Goal: Transaction & Acquisition: Purchase product/service

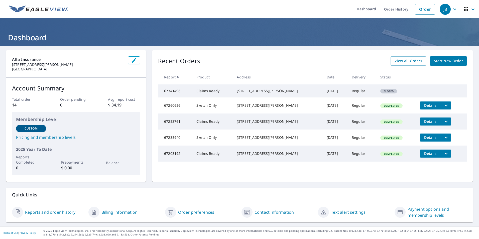
click at [452, 59] on span "Start New Order" at bounding box center [448, 61] width 29 height 6
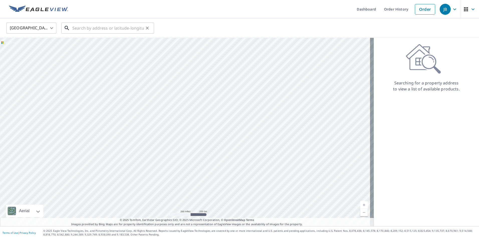
click at [75, 28] on input "text" at bounding box center [107, 28] width 71 height 14
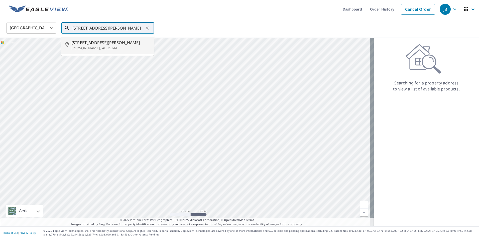
click at [84, 42] on span "[STREET_ADDRESS][PERSON_NAME]" at bounding box center [110, 43] width 79 height 6
type input "[STREET_ADDRESS][PERSON_NAME][PERSON_NAME]"
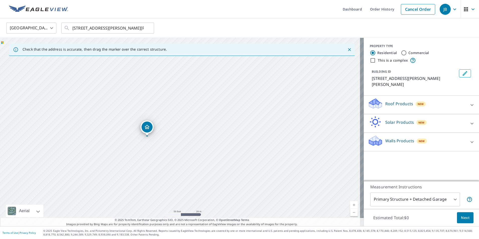
drag, startPoint x: 113, startPoint y: 112, endPoint x: 279, endPoint y: 122, distance: 166.2
click at [279, 122] on div "[STREET_ADDRESS][PERSON_NAME][PERSON_NAME]" at bounding box center [182, 132] width 364 height 189
click at [471, 104] on icon at bounding box center [472, 105] width 3 height 2
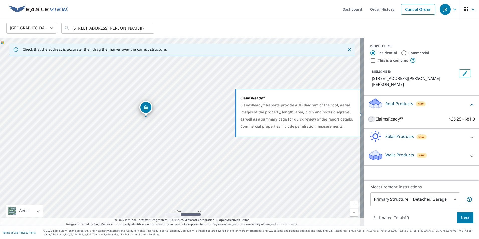
click at [368, 116] on input "ClaimsReady™ $26.25 - $81.9" at bounding box center [372, 119] width 8 height 6
checkbox input "true"
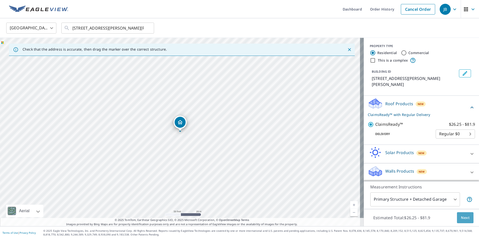
click at [463, 219] on span "Next" at bounding box center [465, 218] width 9 height 6
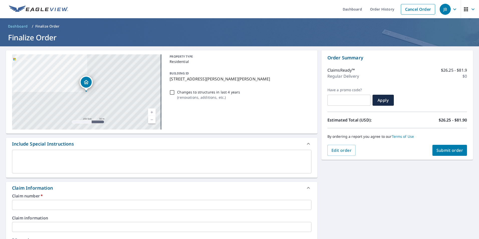
click at [16, 205] on input "text" at bounding box center [162, 205] width 300 height 10
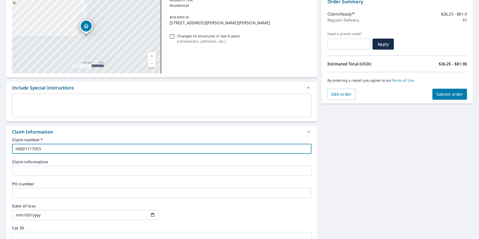
scroll to position [75, 0]
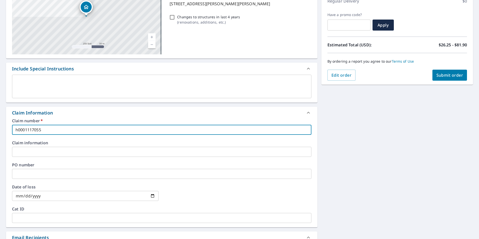
type input "h0001117055"
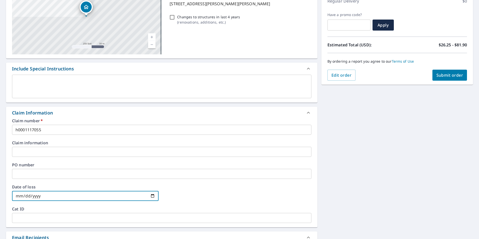
click at [152, 196] on input "date" at bounding box center [85, 196] width 147 height 10
type input "[DATE]"
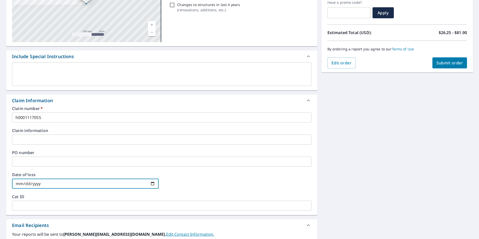
scroll to position [0, 0]
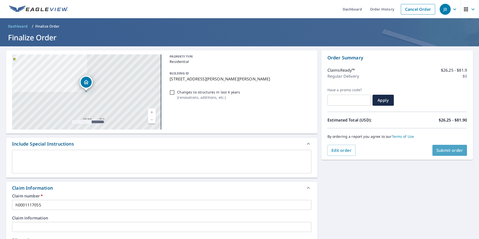
click at [447, 153] on span "Submit order" at bounding box center [450, 151] width 27 height 6
